Goal: Information Seeking & Learning: Learn about a topic

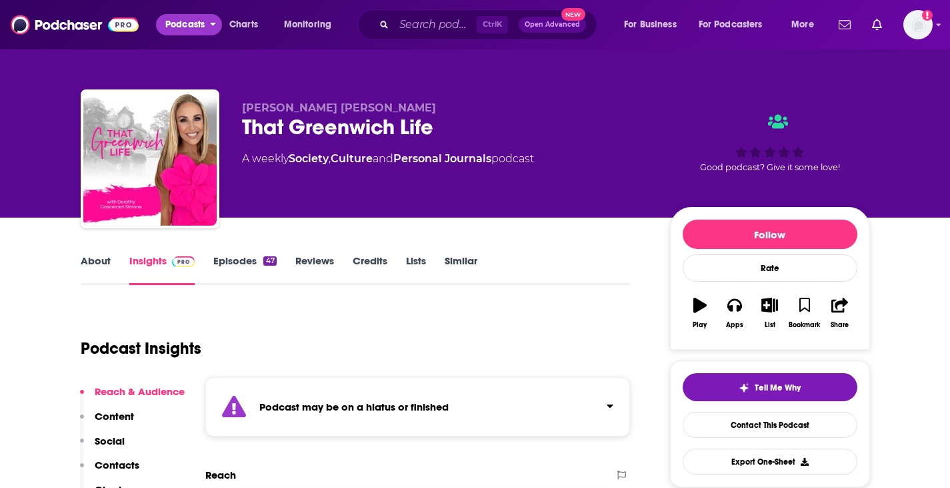
click at [182, 17] on span "Podcasts" at bounding box center [184, 24] width 39 height 19
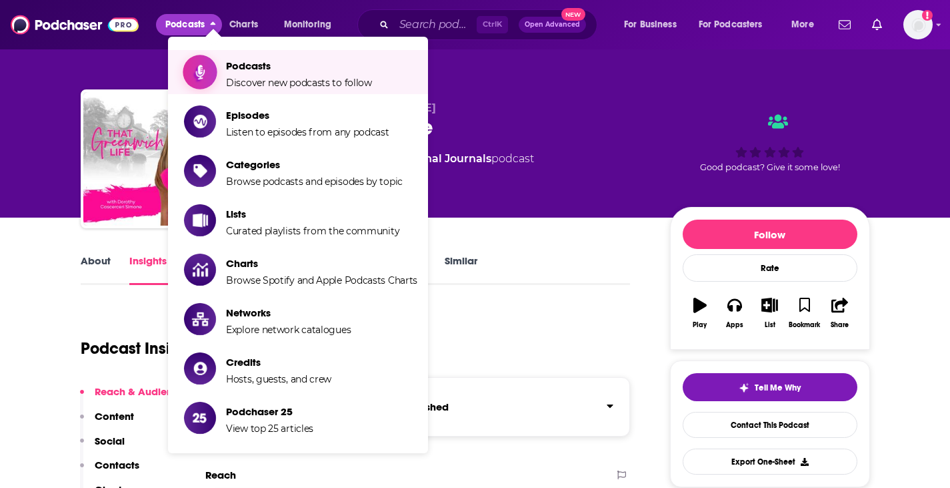
click at [336, 78] on span "Discover new podcasts to follow" at bounding box center [299, 83] width 146 height 12
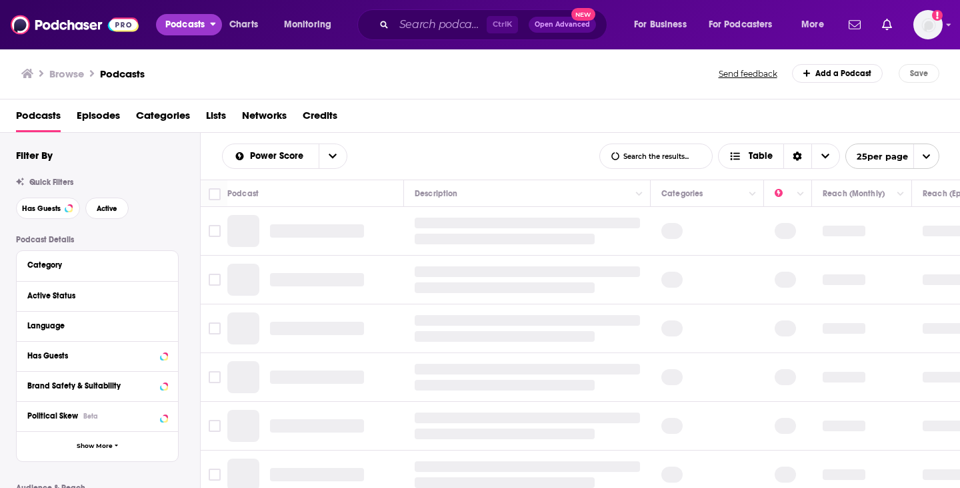
click at [182, 23] on span "Podcasts" at bounding box center [184, 24] width 39 height 19
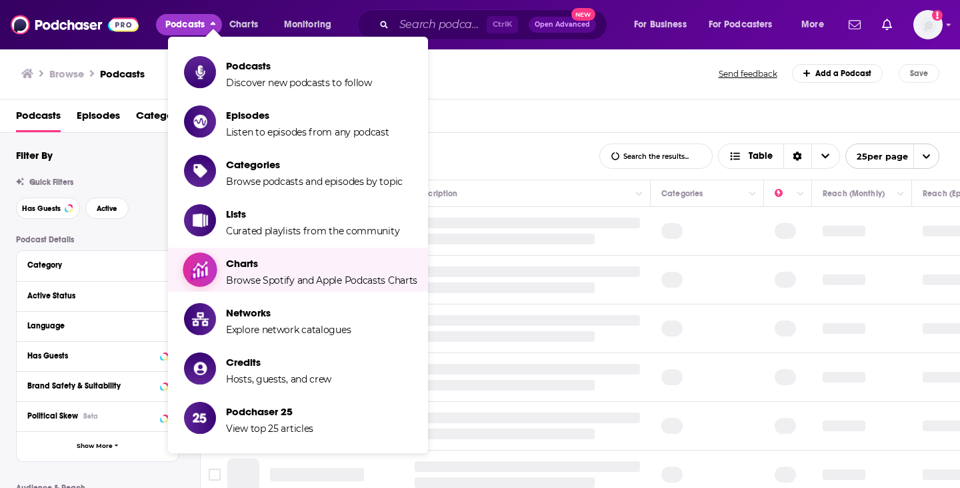
click at [313, 269] on span "Charts Browse Spotify and Apple Podcasts Charts" at bounding box center [321, 269] width 191 height 33
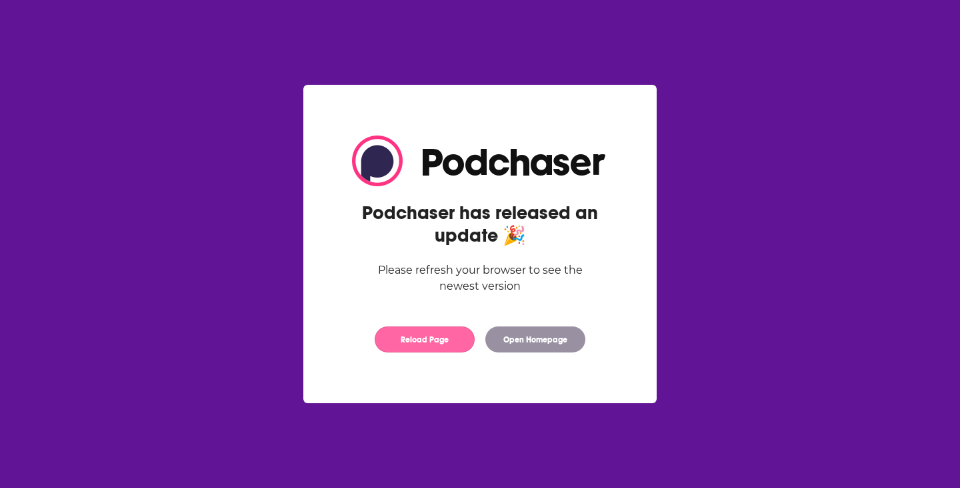
click at [442, 343] on button "Reload Page" at bounding box center [425, 339] width 100 height 26
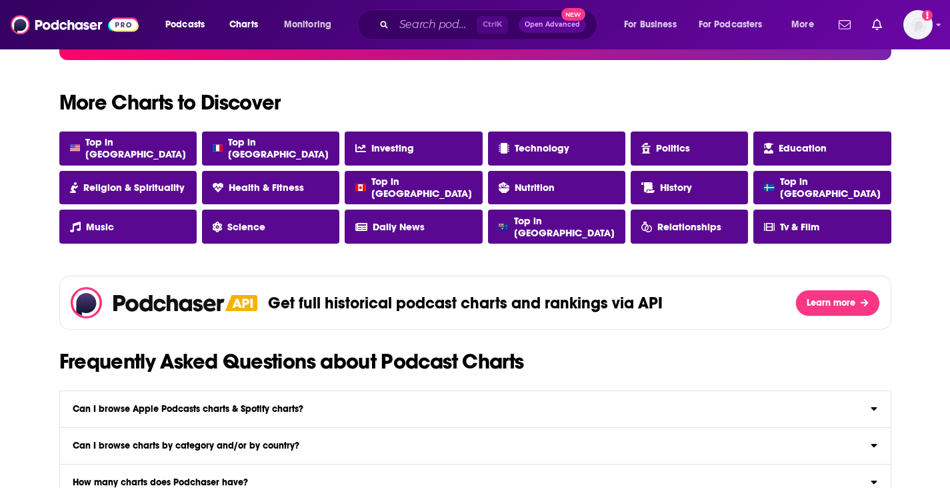
scroll to position [1134, 0]
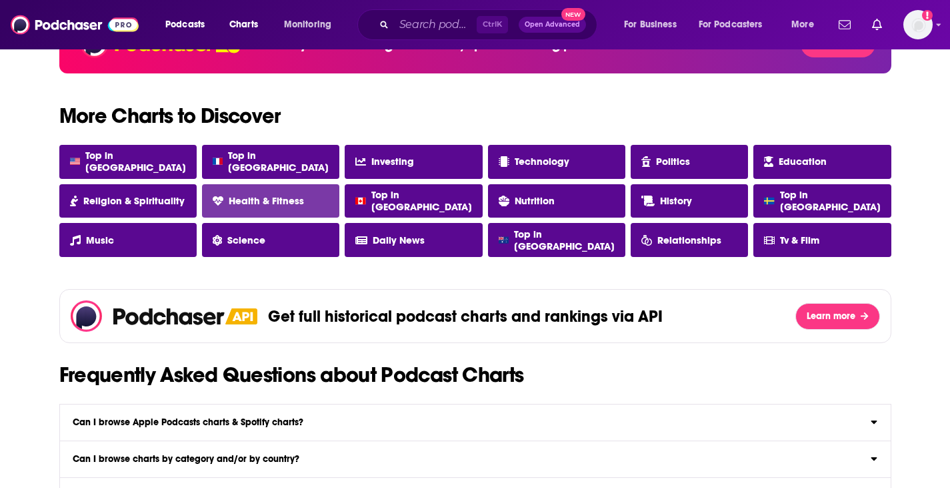
click at [283, 201] on span "Health & Fitness" at bounding box center [266, 201] width 75 height 12
